Goal: Contribute content

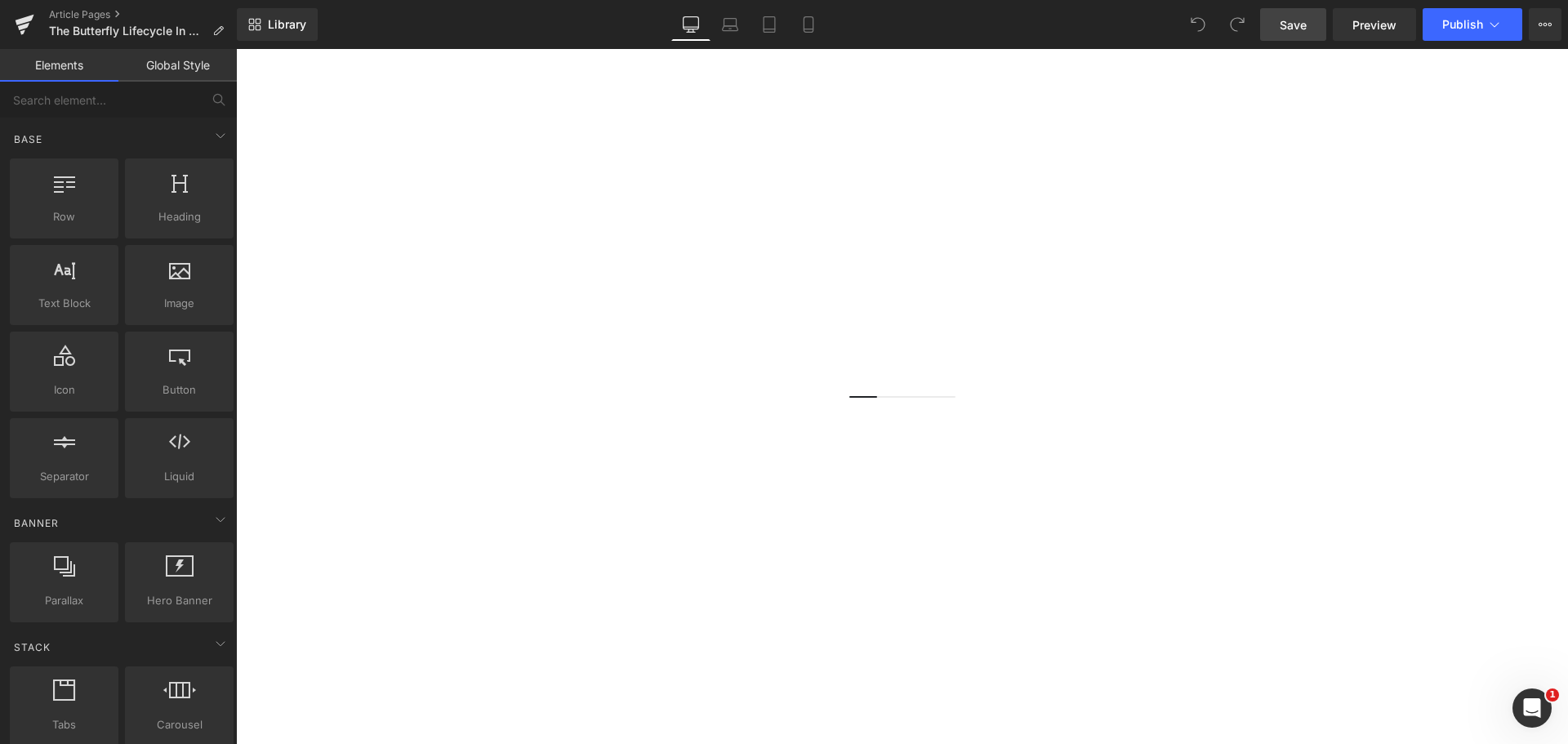
click at [1289, 37] on link "Save" at bounding box center [1293, 24] width 66 height 33
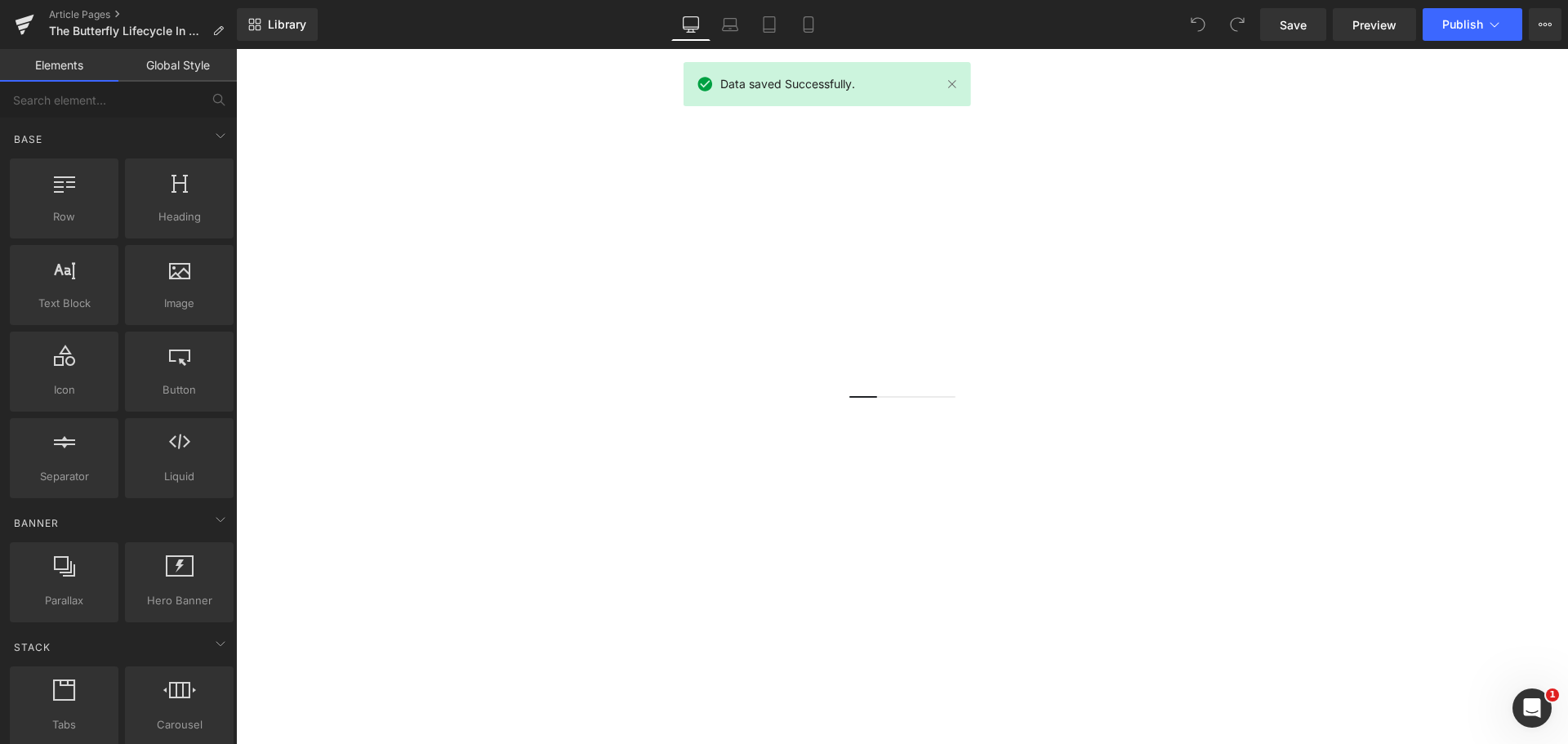
scroll to position [1144, 0]
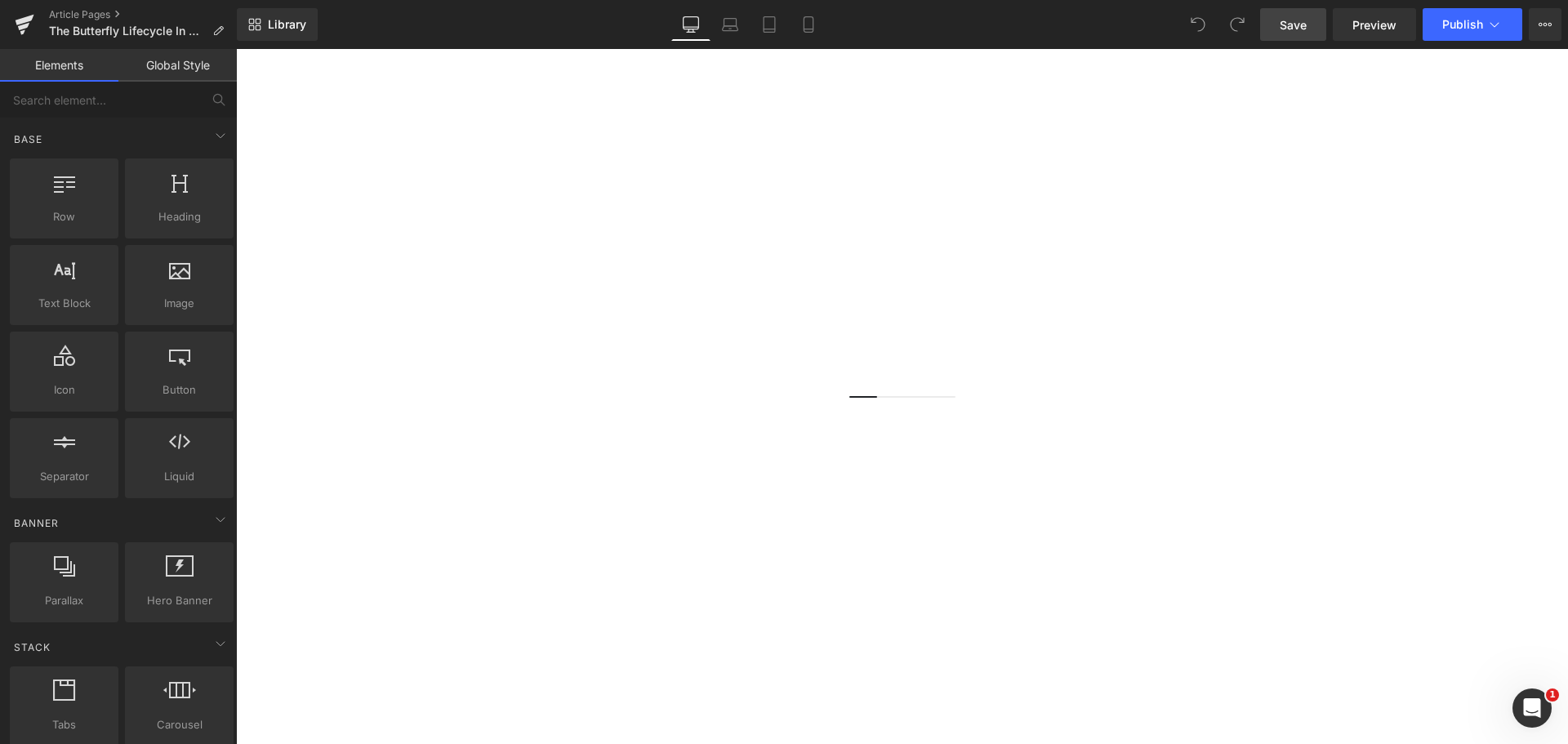
click at [1293, 8] on link "Save" at bounding box center [1293, 24] width 66 height 33
click at [1293, 11] on link "Saving . . ." at bounding box center [1276, 24] width 102 height 33
drag, startPoint x: 443, startPoint y: 432, endPoint x: 451, endPoint y: 440, distance: 11.3
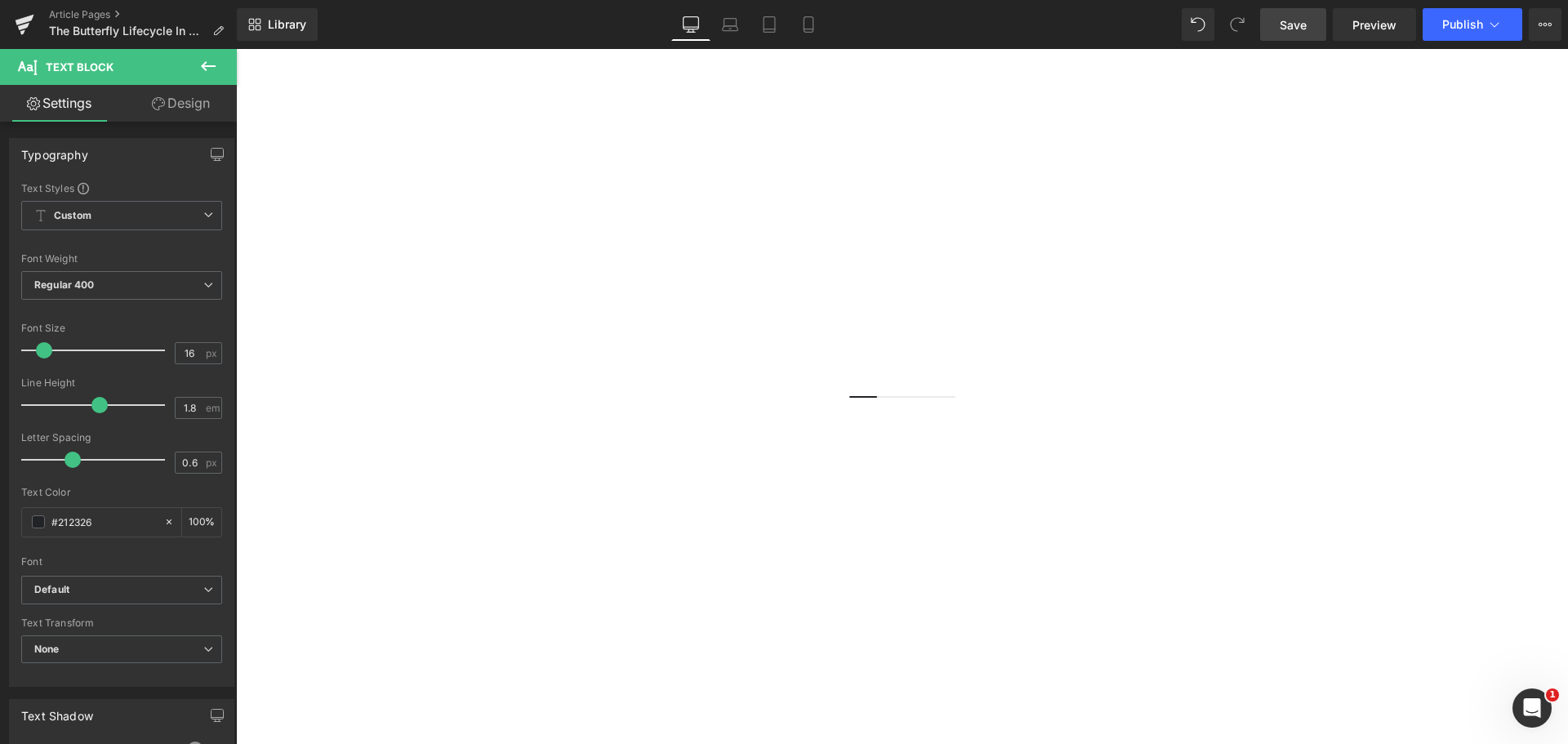
click at [1282, 18] on span "Save" at bounding box center [1293, 25] width 27 height 17
drag, startPoint x: 687, startPoint y: 434, endPoint x: 487, endPoint y: 469, distance: 203.0
drag, startPoint x: 821, startPoint y: 434, endPoint x: 870, endPoint y: 437, distance: 49.1
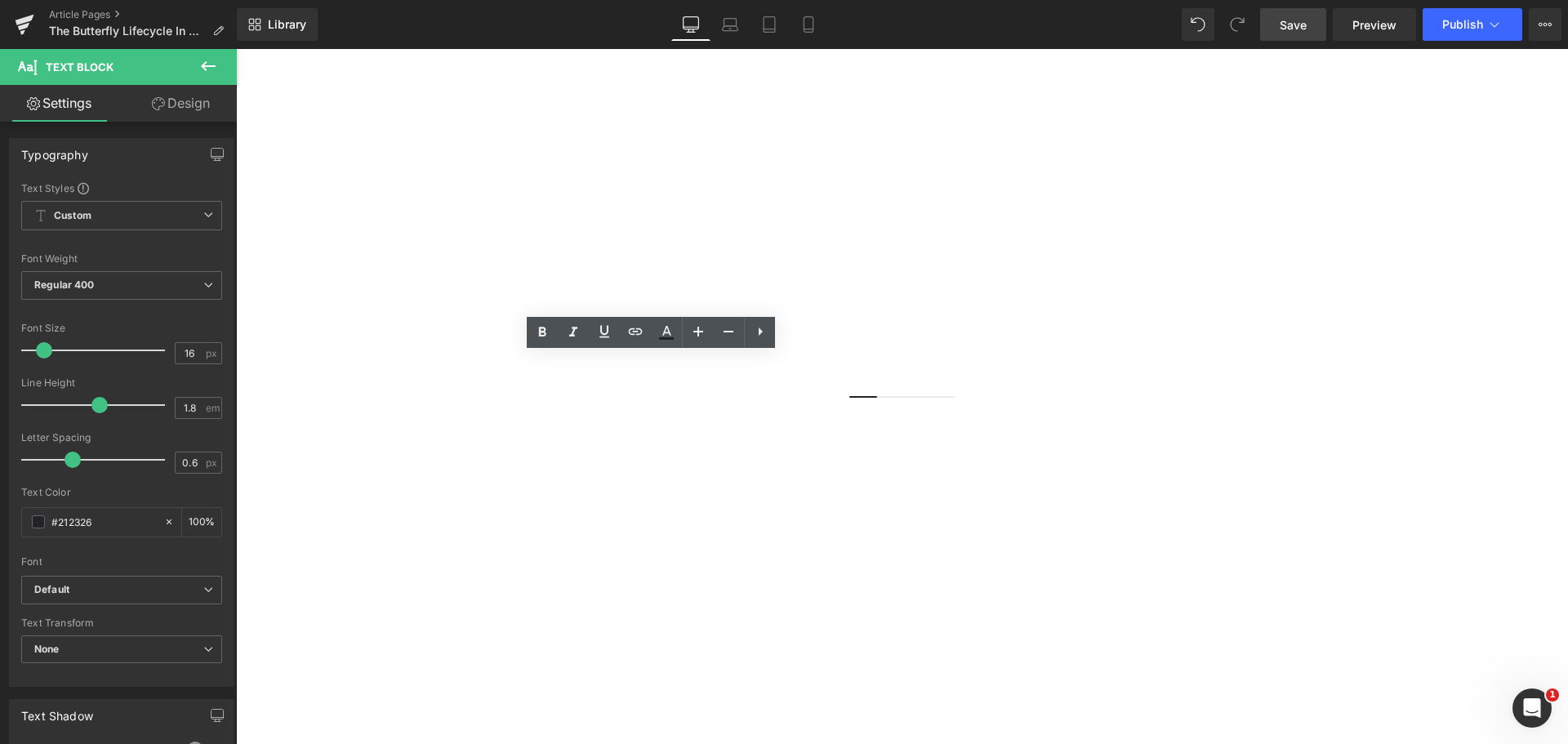
drag, startPoint x: 714, startPoint y: 440, endPoint x: 455, endPoint y: 456, distance: 259.5
drag, startPoint x: 803, startPoint y: 434, endPoint x: 425, endPoint y: 458, distance: 378.8
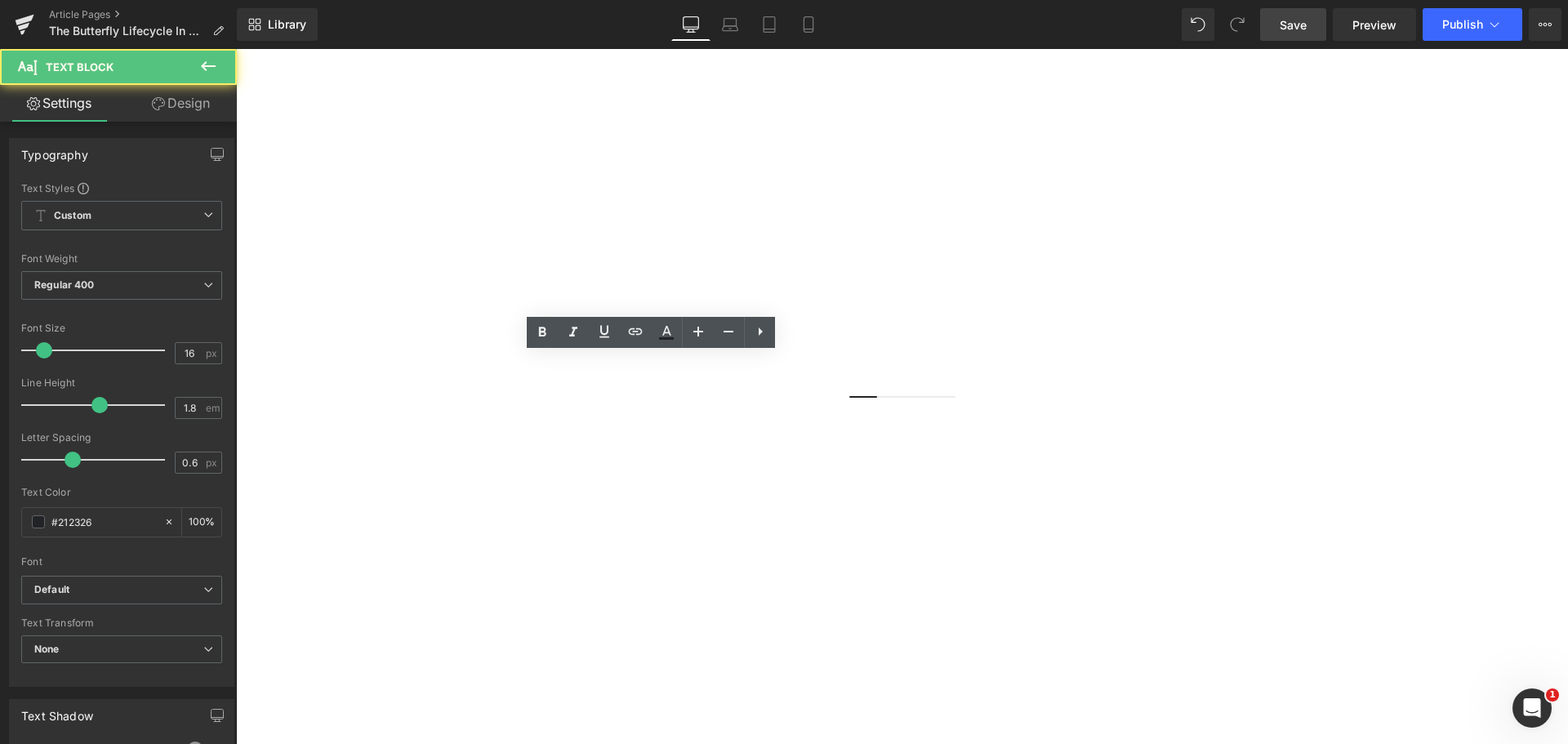
drag, startPoint x: 615, startPoint y: 462, endPoint x: 780, endPoint y: 457, distance: 165.1
drag, startPoint x: 789, startPoint y: 459, endPoint x: 617, endPoint y: 462, distance: 172.0
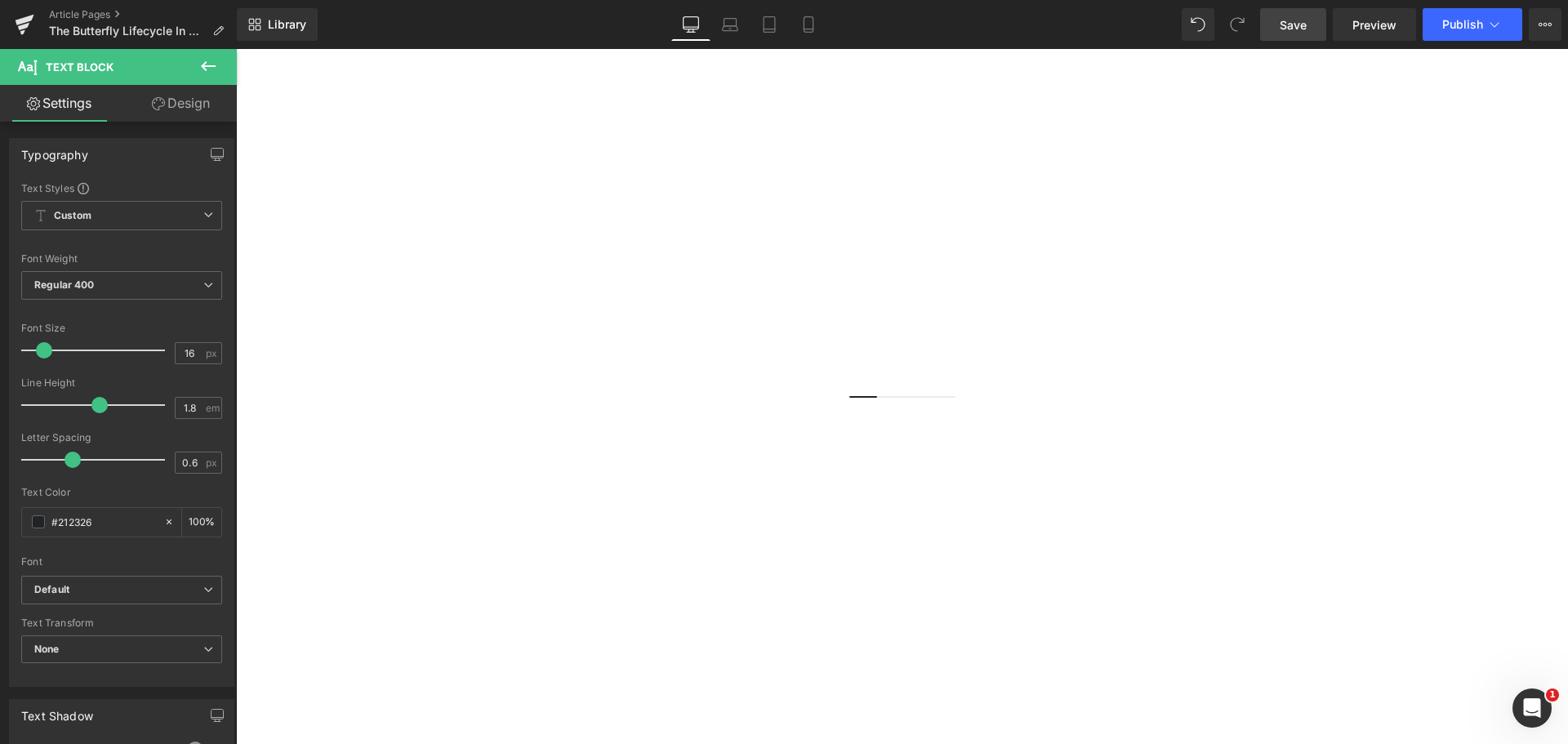
click at [1294, 18] on span "Save" at bounding box center [1293, 25] width 27 height 17
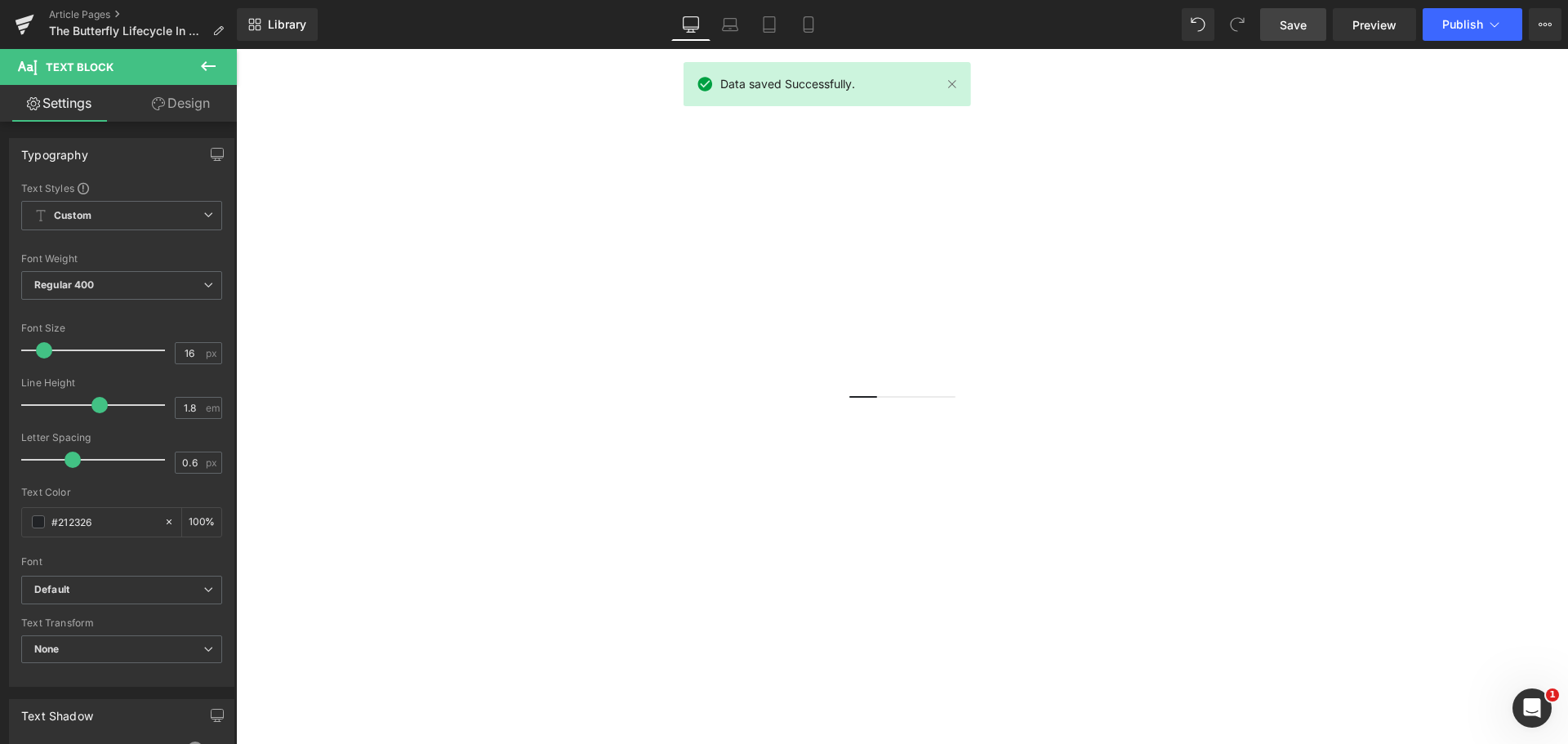
scroll to position [1552, 0]
click at [1360, 30] on span "Preview" at bounding box center [1374, 25] width 44 height 17
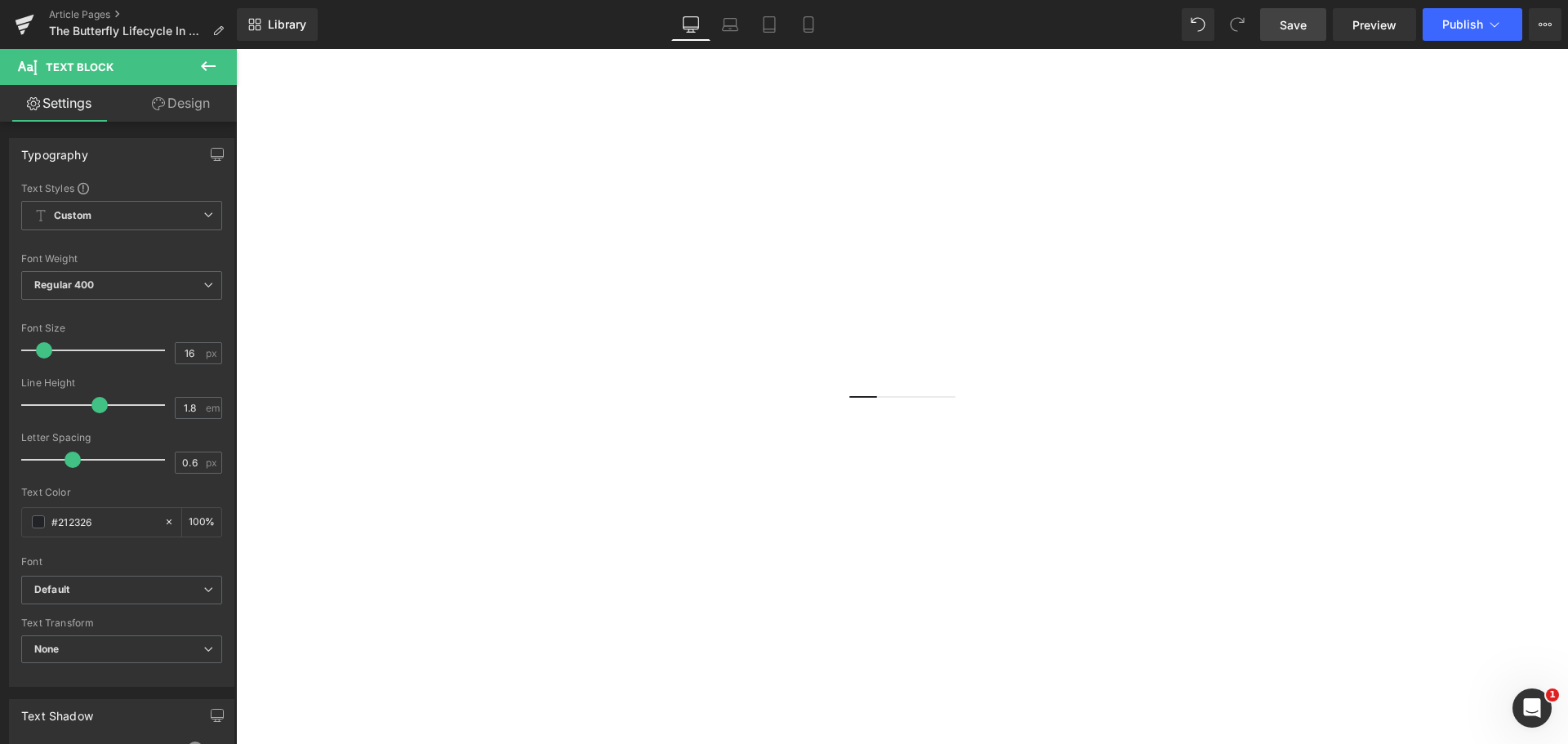
click at [1288, 36] on link "Save" at bounding box center [1293, 24] width 66 height 33
click at [1360, 28] on span "Preview" at bounding box center [1374, 25] width 44 height 17
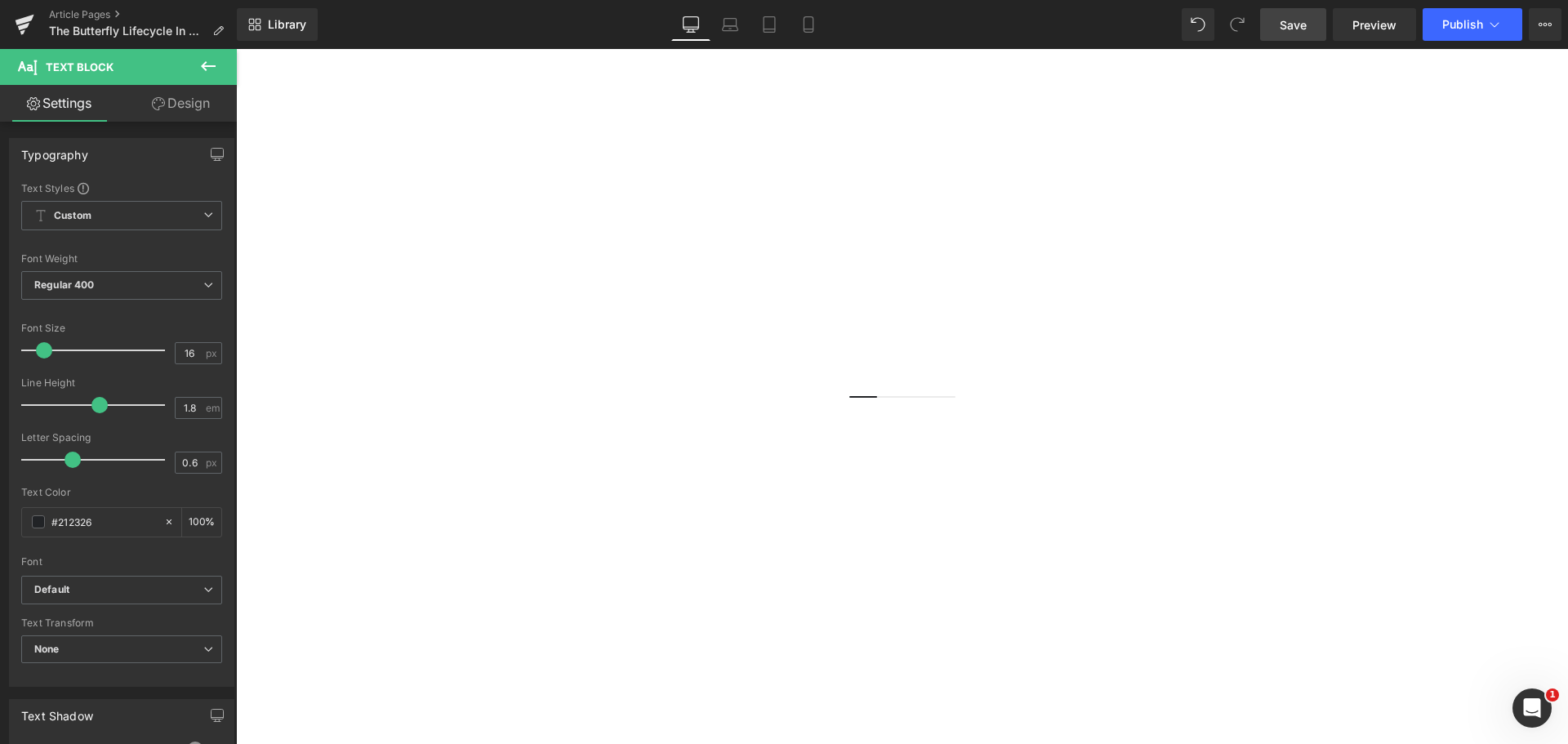
click at [1285, 8] on link "Save" at bounding box center [1293, 24] width 66 height 33
click at [1324, 31] on link "Save" at bounding box center [1293, 24] width 66 height 33
